Goal: Task Accomplishment & Management: Use online tool/utility

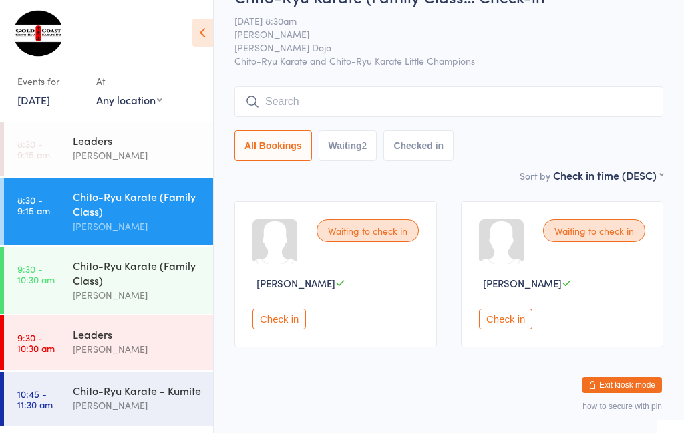
scroll to position [56, 0]
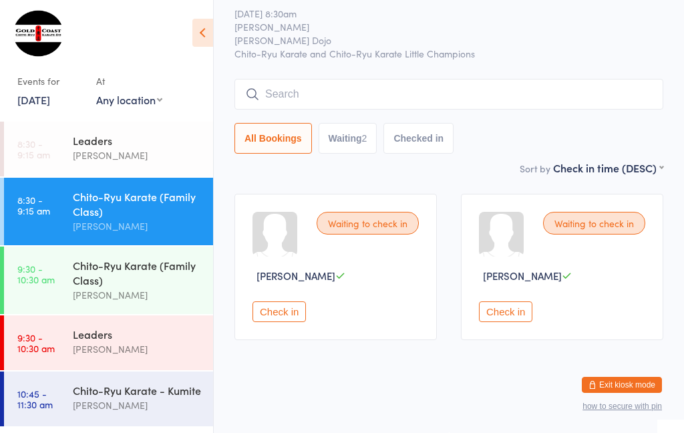
click at [353, 134] on button "Waiting 2" at bounding box center [347, 138] width 59 height 31
select select "0"
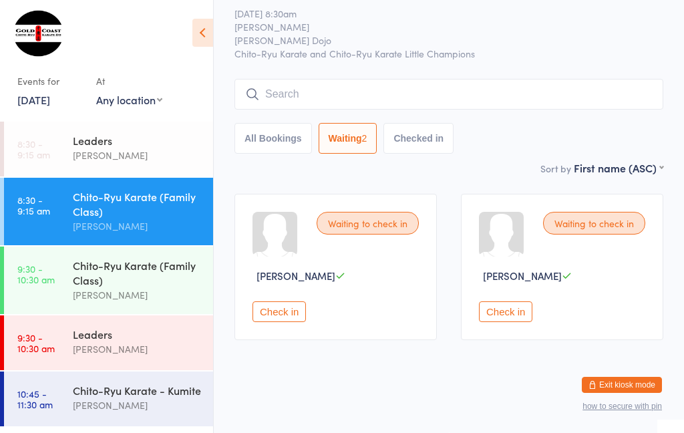
click at [129, 210] on div "Chito-Ryu Karate (Family Class)" at bounding box center [137, 203] width 129 height 29
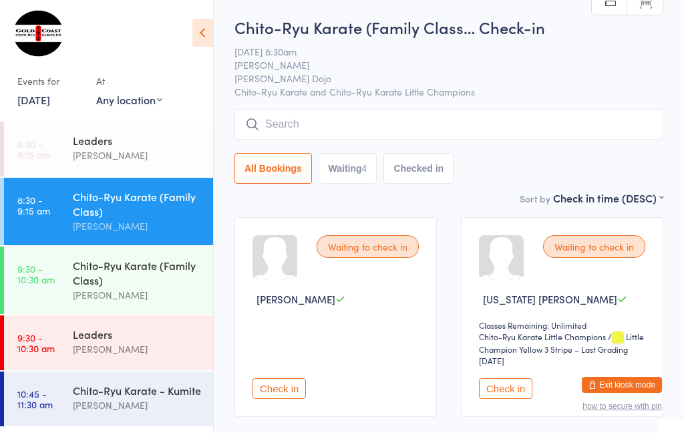
scroll to position [21, 0]
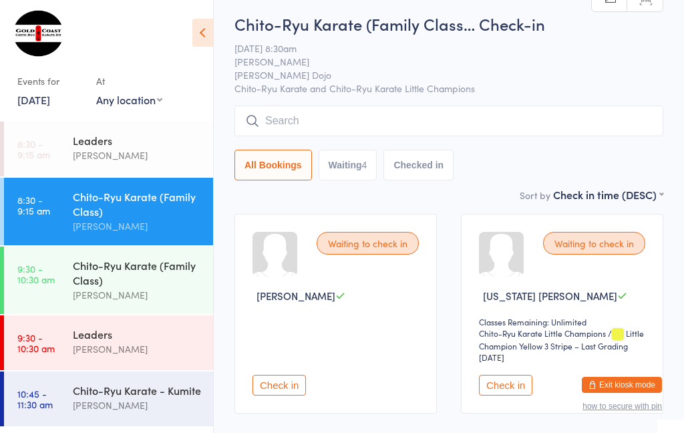
click at [513, 393] on button "Check in" at bounding box center [505, 385] width 53 height 21
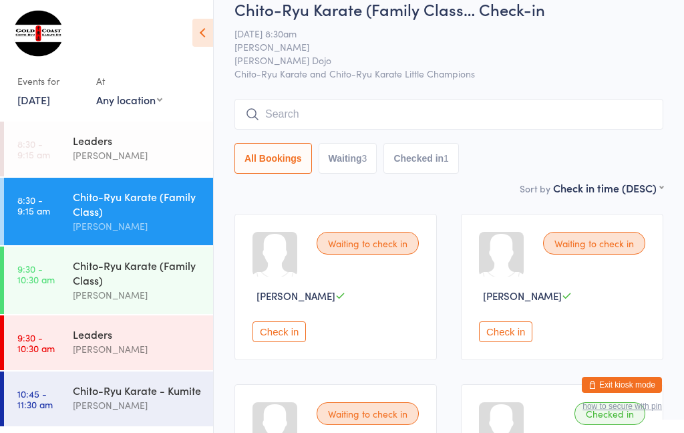
click at [407, 118] on input "search" at bounding box center [448, 114] width 429 height 31
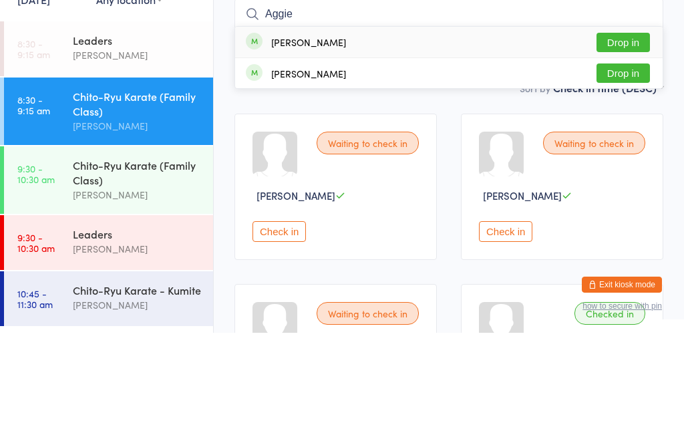
type input "Aggie"
click at [635, 133] on button "Drop in" at bounding box center [622, 142] width 53 height 19
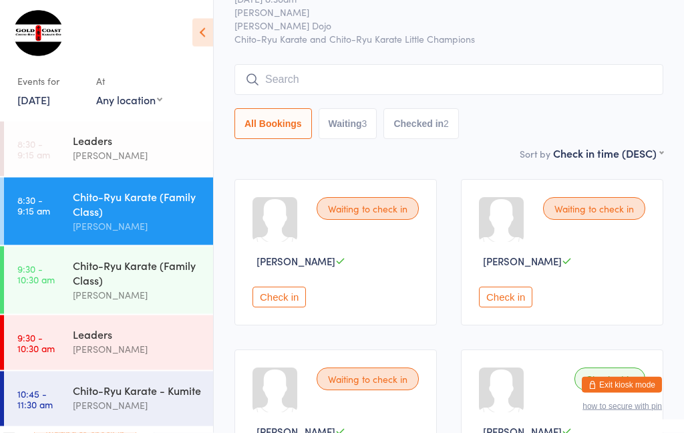
scroll to position [0, 0]
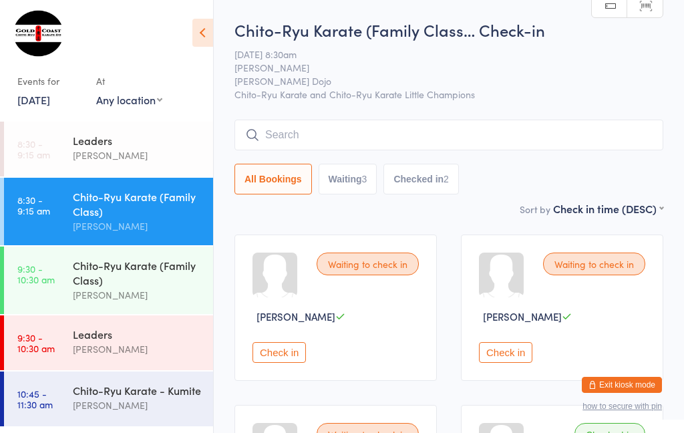
click at [186, 278] on div "Chito-Ryu Karate (Family Class)" at bounding box center [137, 272] width 129 height 29
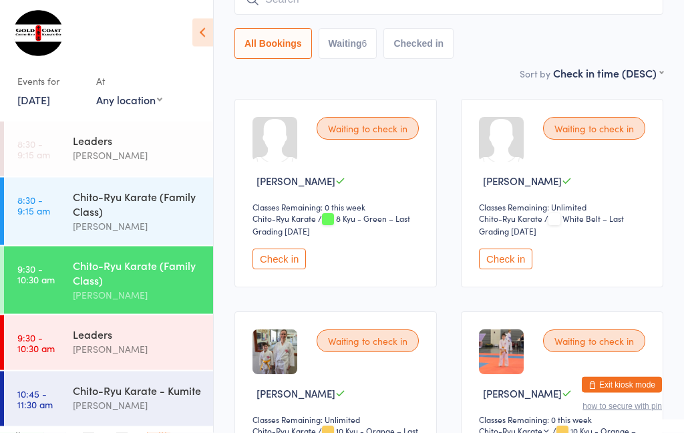
scroll to position [85, 0]
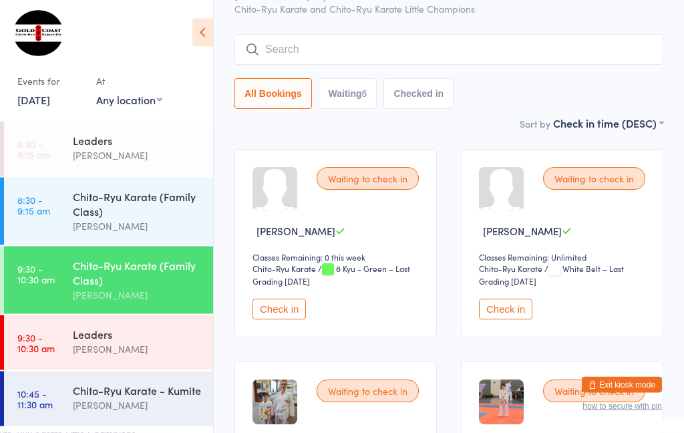
click at [158, 348] on div "[PERSON_NAME]" at bounding box center [137, 348] width 129 height 15
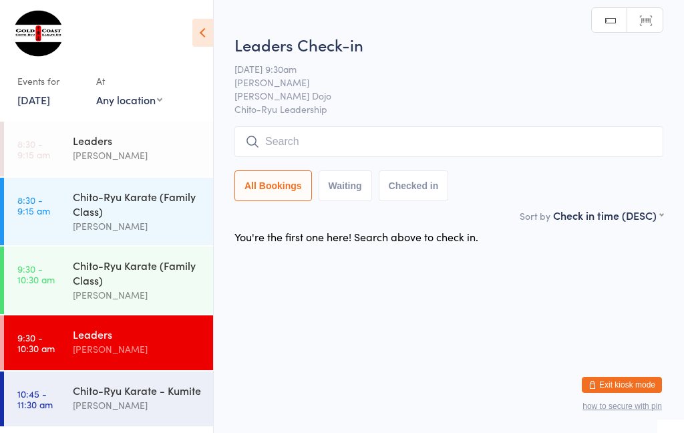
click at [172, 232] on div "[PERSON_NAME]" at bounding box center [137, 225] width 129 height 15
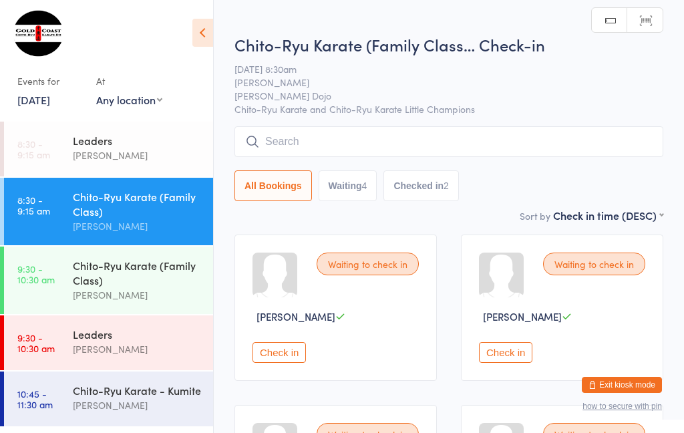
click at [168, 282] on div "Chito-Ryu Karate (Family Class)" at bounding box center [137, 272] width 129 height 29
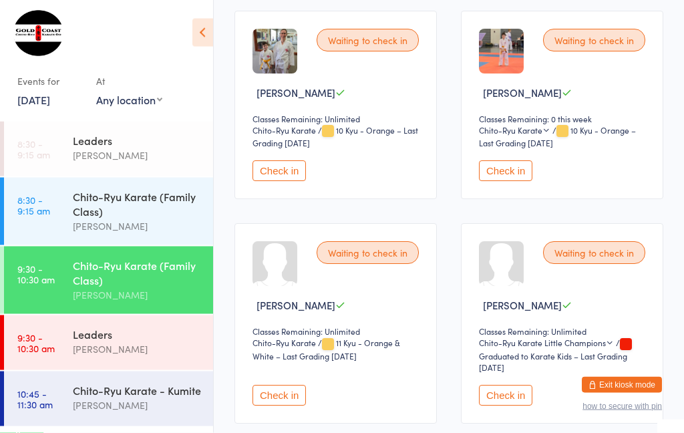
scroll to position [436, 0]
click at [277, 405] on button "Check in" at bounding box center [278, 395] width 53 height 21
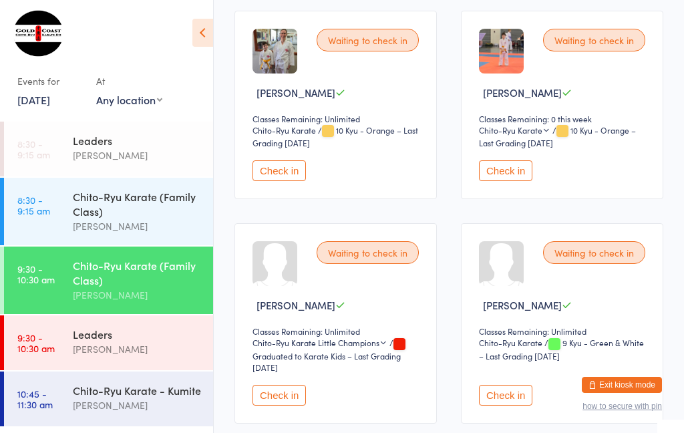
click at [115, 284] on div "Chito-Ryu Karate (Family Class)" at bounding box center [137, 272] width 129 height 29
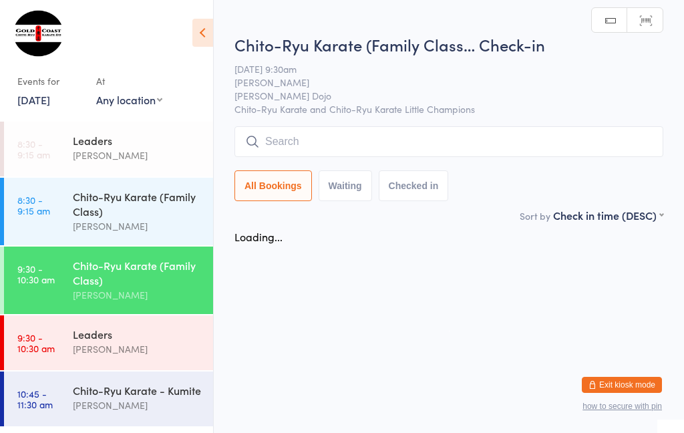
scroll to position [0, 0]
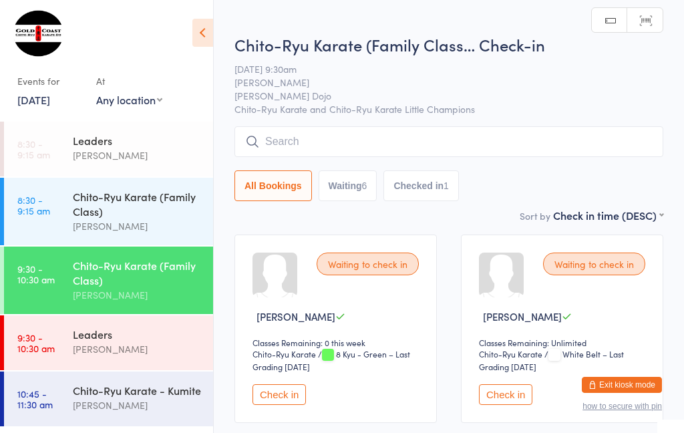
click at [371, 139] on input "search" at bounding box center [448, 141] width 429 height 31
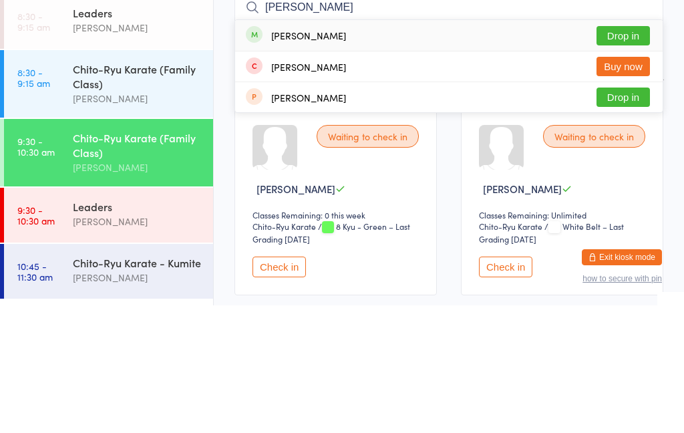
type input "[PERSON_NAME]"
click at [634, 154] on button "Drop in" at bounding box center [622, 163] width 53 height 19
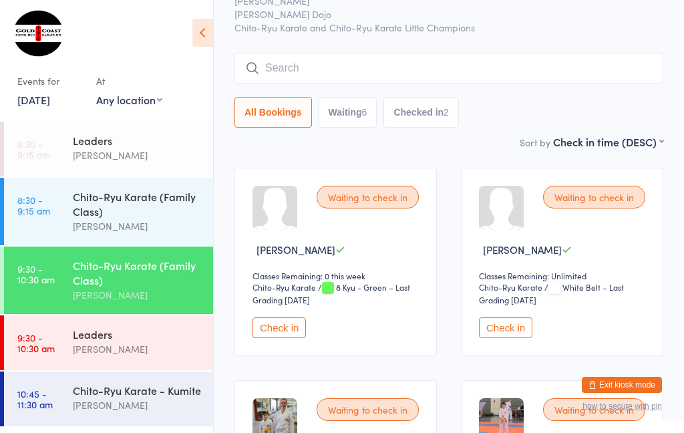
click at [393, 68] on input "search" at bounding box center [448, 68] width 429 height 31
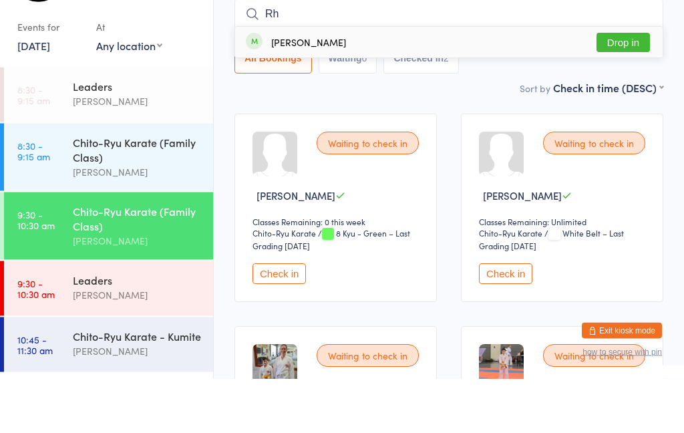
type input "Rh"
click at [616, 87] on button "Drop in" at bounding box center [622, 96] width 53 height 19
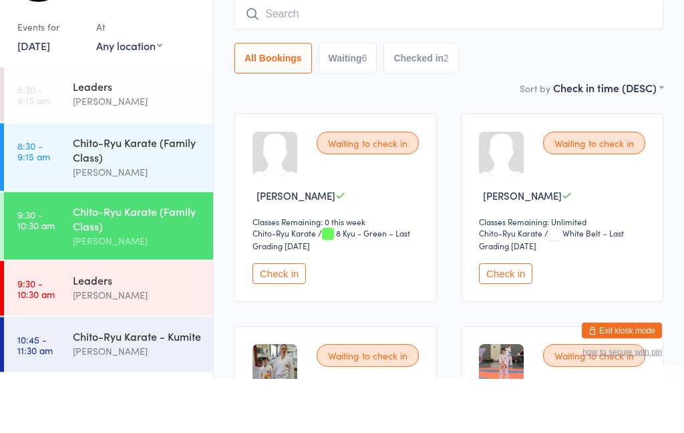
scroll to position [121, 0]
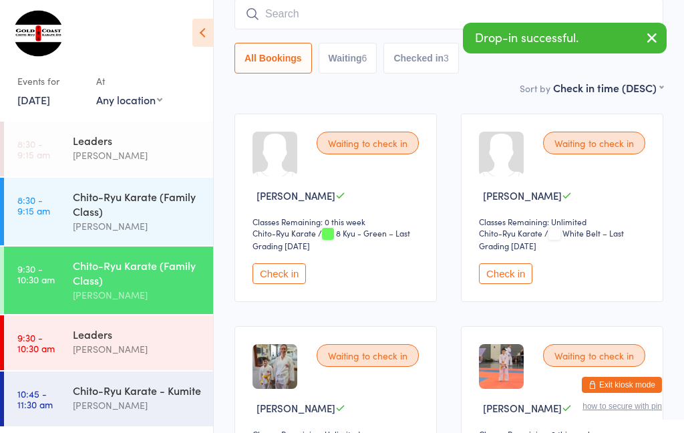
click at [340, 28] on input "search" at bounding box center [448, 14] width 429 height 31
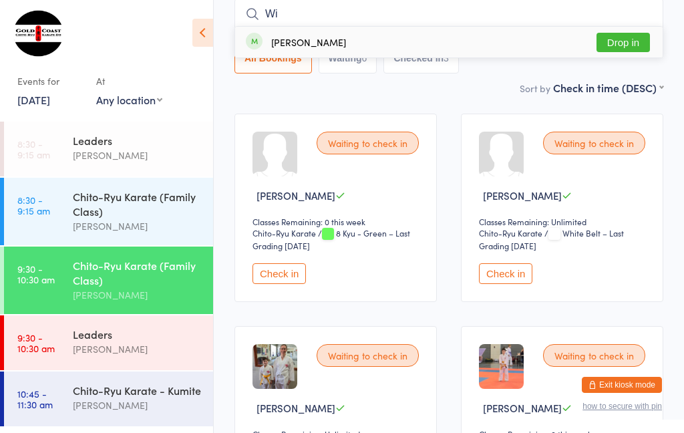
type input "Wi"
click at [630, 40] on button "Drop in" at bounding box center [622, 42] width 53 height 19
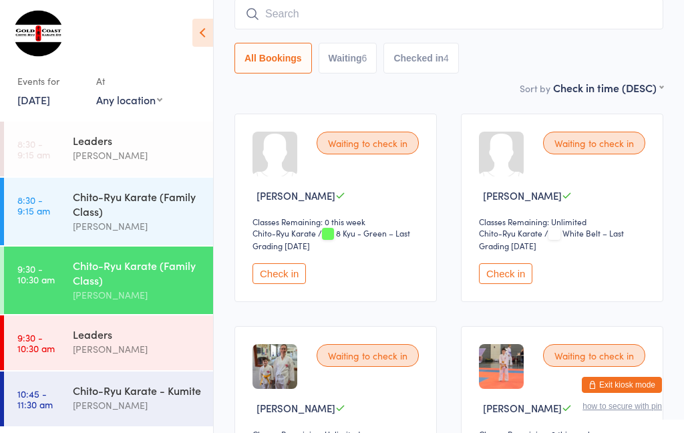
click at [112, 214] on div "Chito-Ryu Karate (Family Class)" at bounding box center [137, 203] width 129 height 29
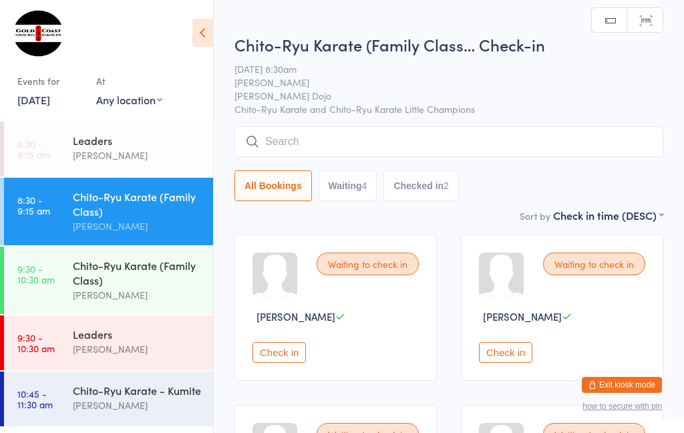
click at [395, 144] on input "search" at bounding box center [448, 141] width 429 height 31
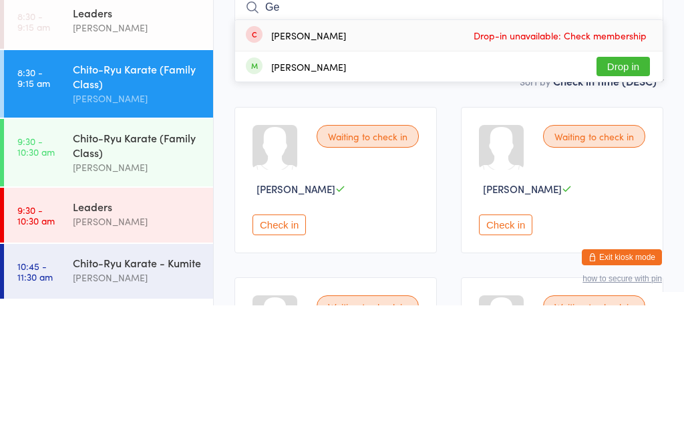
type input "Ge"
click at [625, 184] on button "Drop in" at bounding box center [622, 193] width 53 height 19
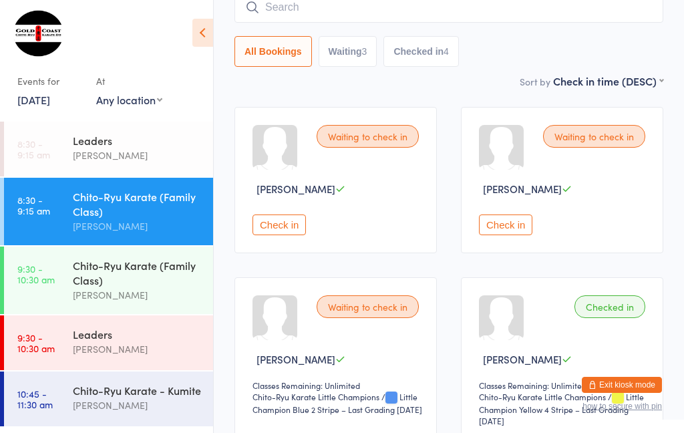
click at [414, 9] on input "search" at bounding box center [448, 7] width 429 height 31
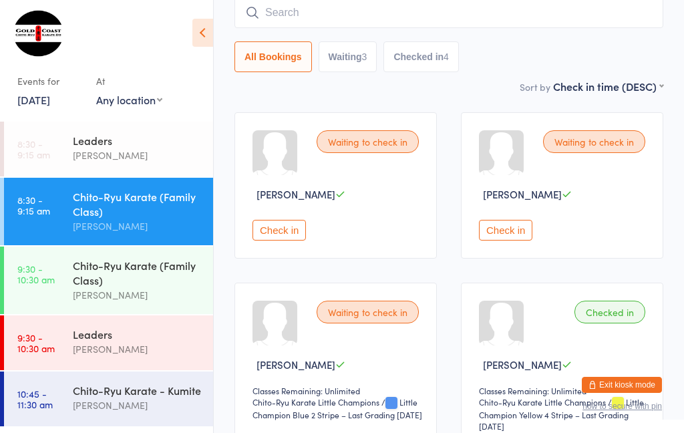
scroll to position [121, 0]
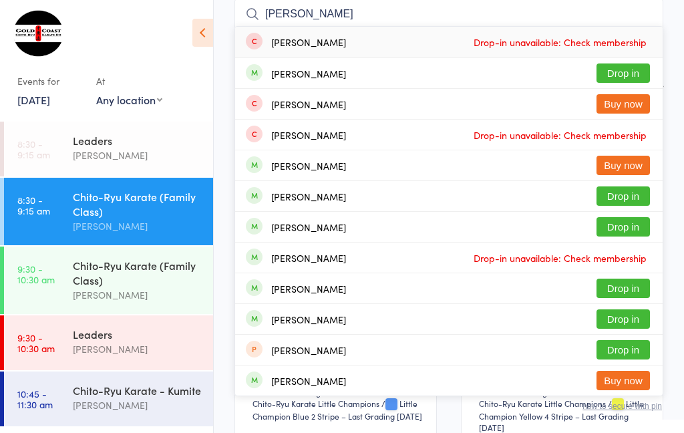
type input "[PERSON_NAME]"
click at [390, 81] on div "[PERSON_NAME] Drop in" at bounding box center [448, 73] width 427 height 30
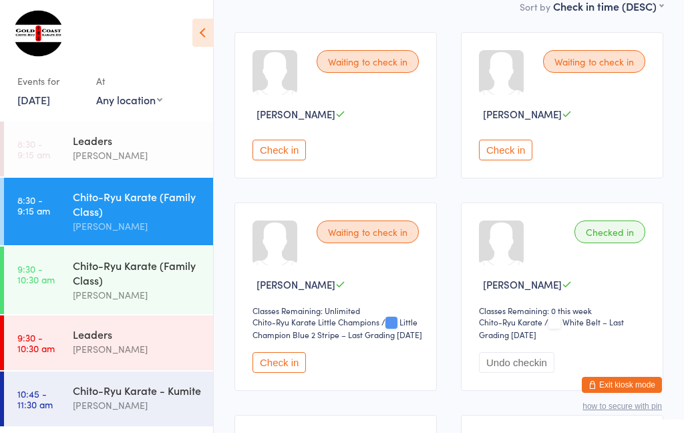
scroll to position [208, 0]
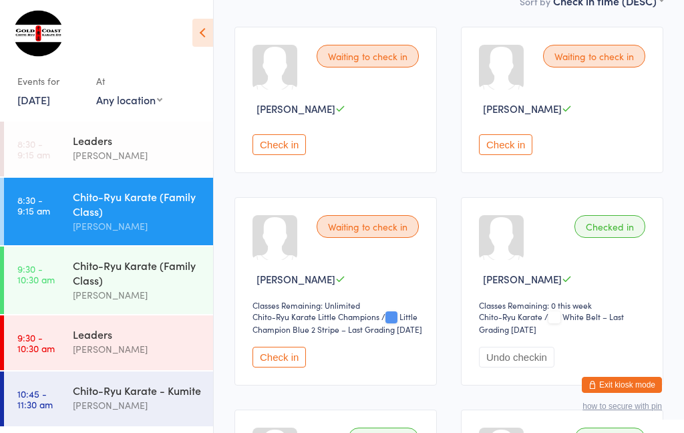
click at [272, 367] on button "Check in" at bounding box center [278, 356] width 53 height 21
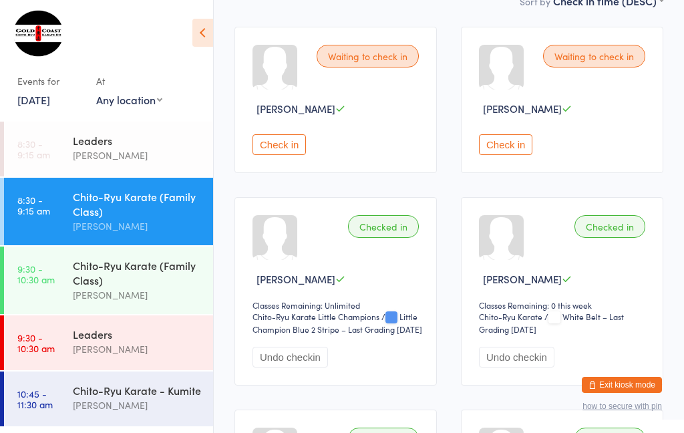
click at [296, 155] on button "Check in" at bounding box center [278, 144] width 53 height 21
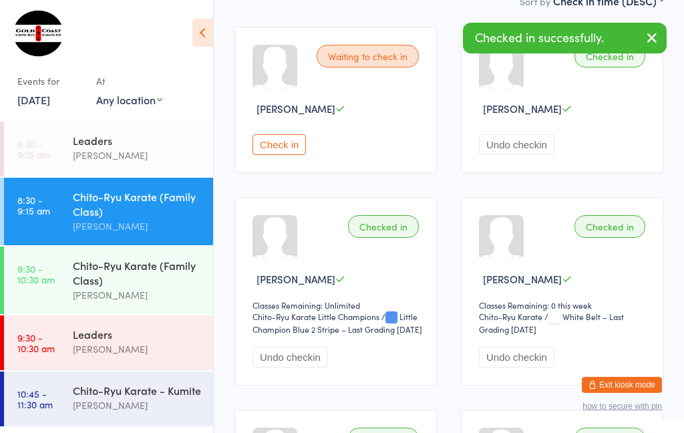
click at [282, 147] on button "Check in" at bounding box center [278, 144] width 53 height 21
